Goal: Check status: Check status

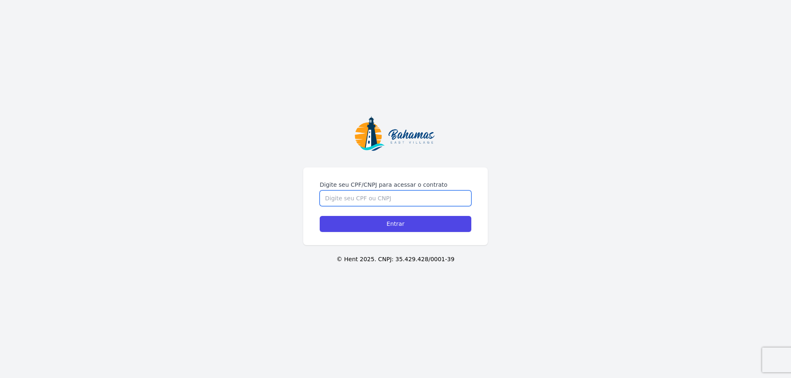
click at [408, 202] on input "Digite seu CPF/CNPJ para acessar o contrato" at bounding box center [395, 199] width 152 height 16
type input "2"
type input "02206062186"
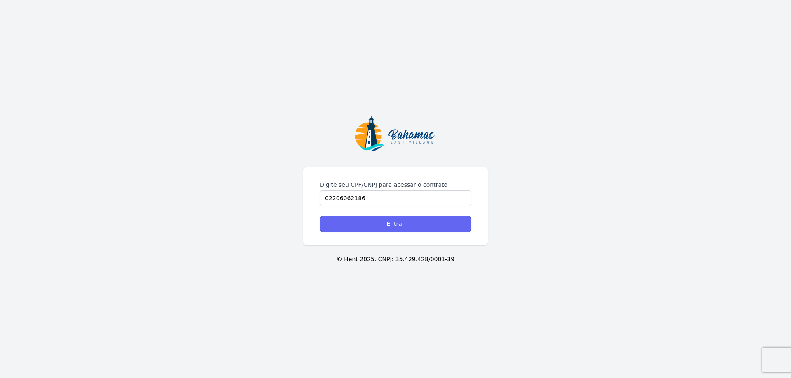
click at [418, 224] on input "Entrar" at bounding box center [395, 224] width 152 height 16
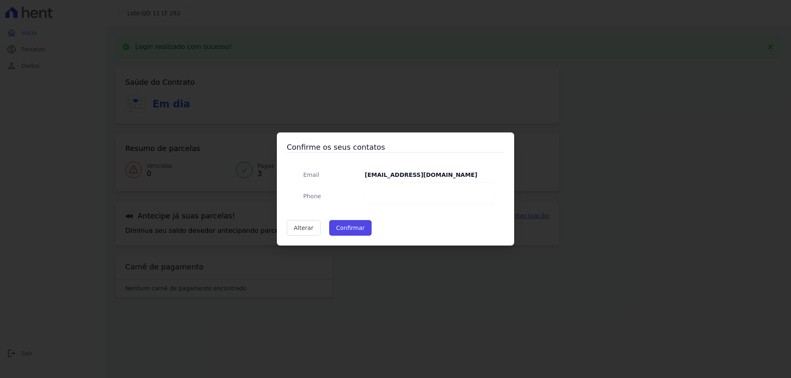
click at [338, 198] on dt "Phone" at bounding box center [326, 196] width 61 height 15
drag, startPoint x: 340, startPoint y: 220, endPoint x: 352, endPoint y: 227, distance: 13.5
click at [341, 221] on div "Confirme os seus contatos Email abdallaluishenrique@hotmail.com Phone Alterar C…" at bounding box center [395, 189] width 237 height 113
click at [352, 227] on button "Confirmar" at bounding box center [350, 228] width 43 height 16
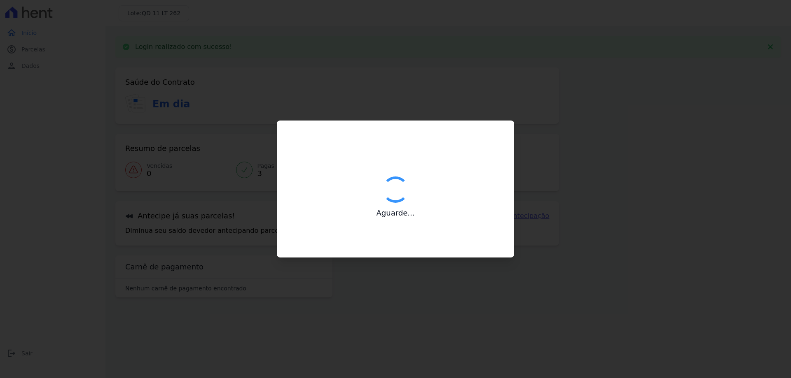
type input "Contatos confirmados com sucesso."
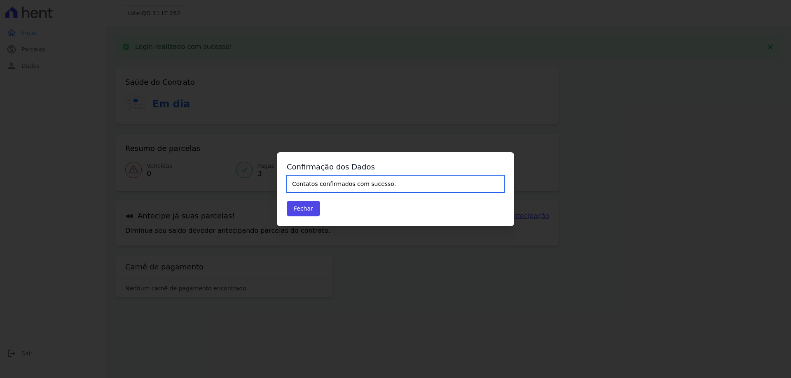
click at [353, 183] on input "Contatos confirmados com sucesso." at bounding box center [395, 183] width 217 height 17
click at [312, 208] on button "Fechar" at bounding box center [303, 209] width 33 height 16
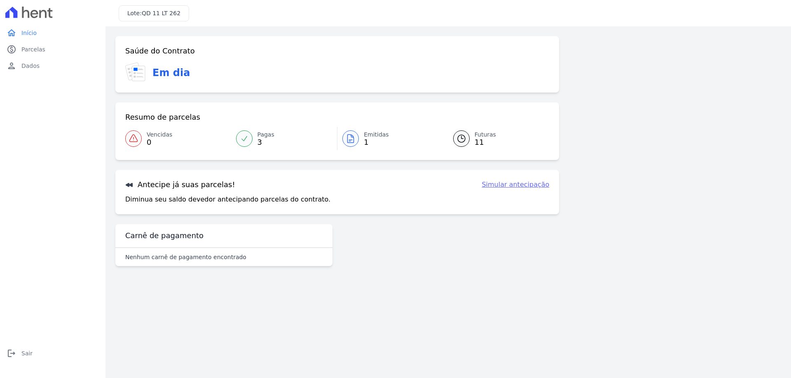
click at [252, 137] on div at bounding box center [244, 139] width 16 height 16
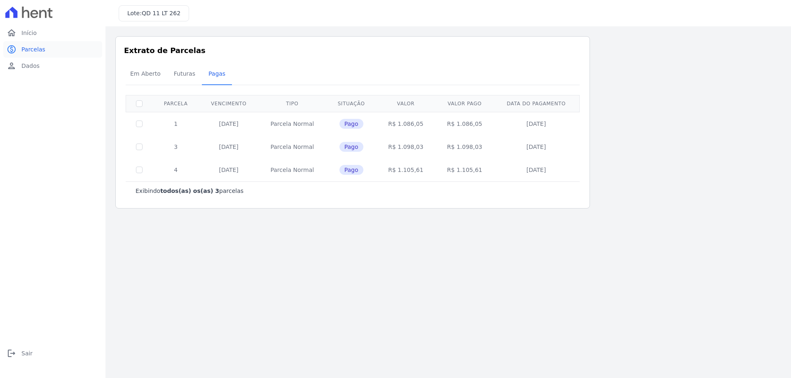
click at [33, 53] on span "Parcelas" at bounding box center [33, 49] width 24 height 8
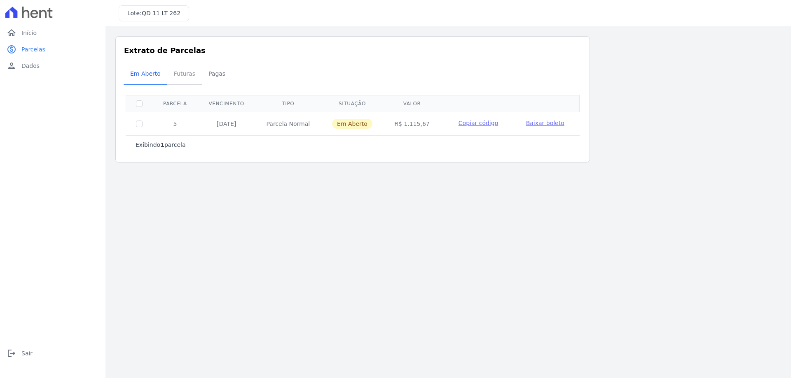
click at [187, 78] on span "Futuras" at bounding box center [184, 73] width 31 height 16
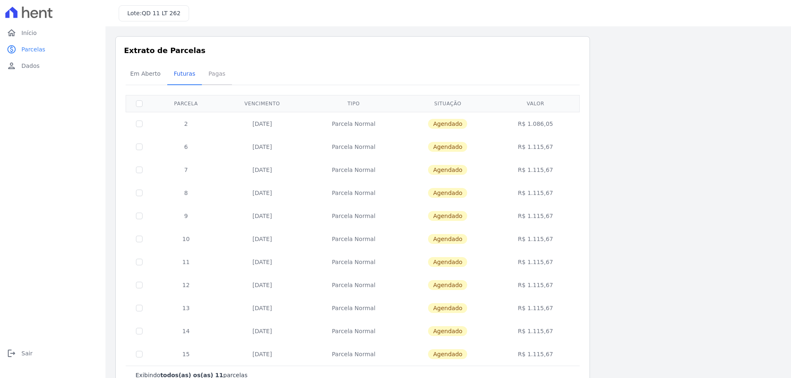
click at [212, 72] on span "Pagas" at bounding box center [216, 73] width 27 height 16
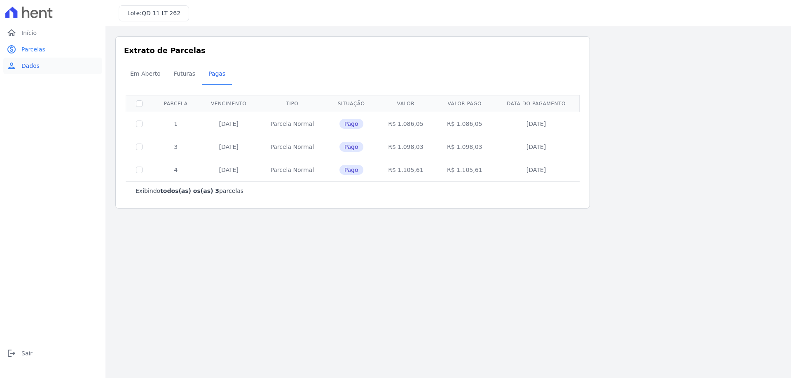
click at [25, 64] on span "Dados" at bounding box center [30, 66] width 18 height 8
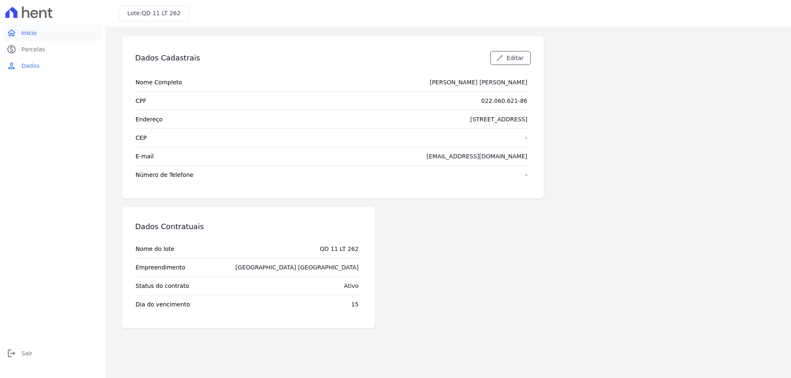
click at [36, 30] on link "home Início" at bounding box center [52, 33] width 99 height 16
